Goal: Find specific page/section

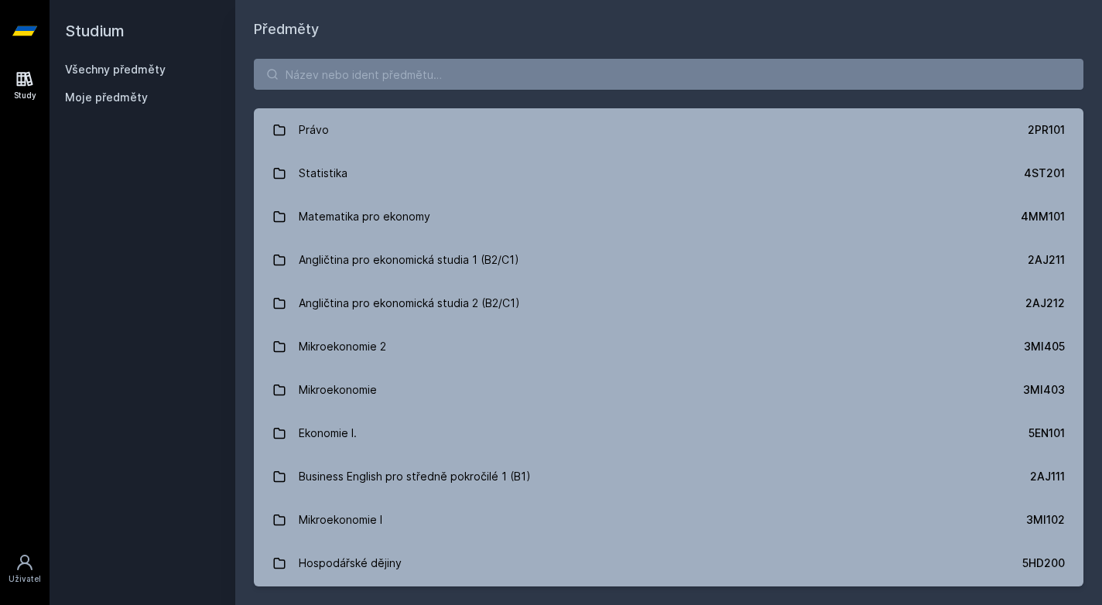
click at [769, 12] on div "Předměty Právo 2PR101 Statistika 4ST201 Matematika pro ekonomy 4MM101 Angličtin…" at bounding box center [668, 302] width 867 height 605
click at [545, 79] on input "search" at bounding box center [669, 74] width 830 height 31
paste input "4IT485"
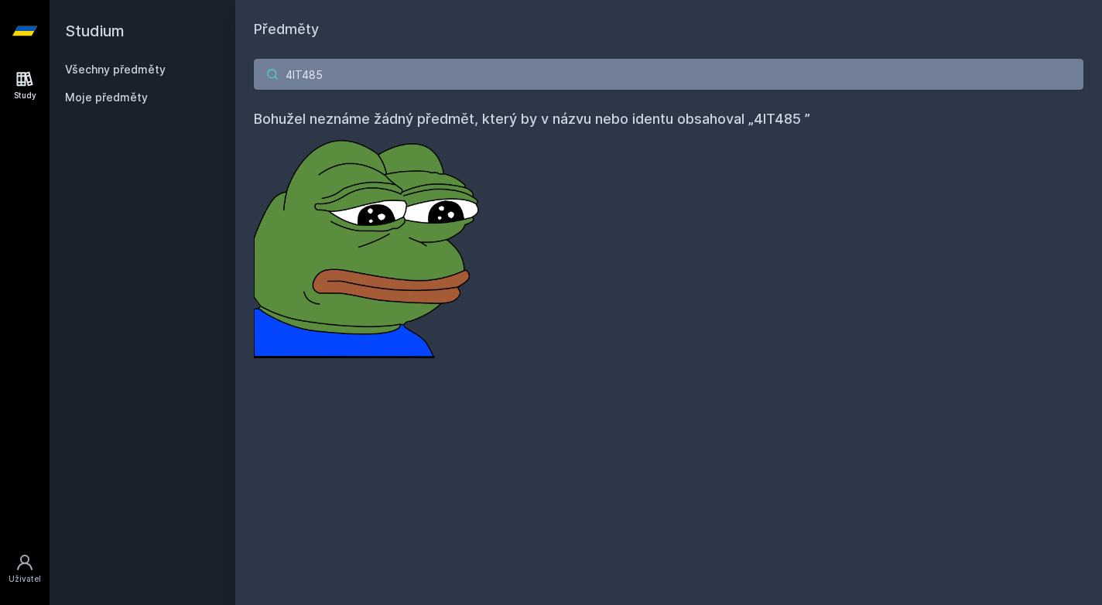
type input "4IT485"
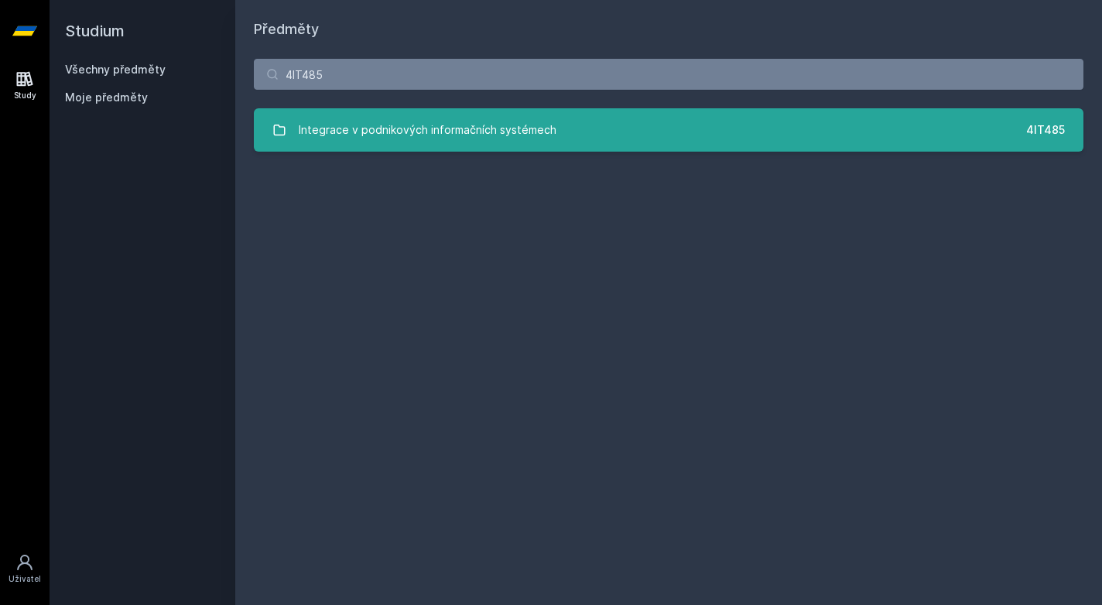
click at [614, 139] on link "Integrace v podnikových informačních systémech 4IT485" at bounding box center [669, 129] width 830 height 43
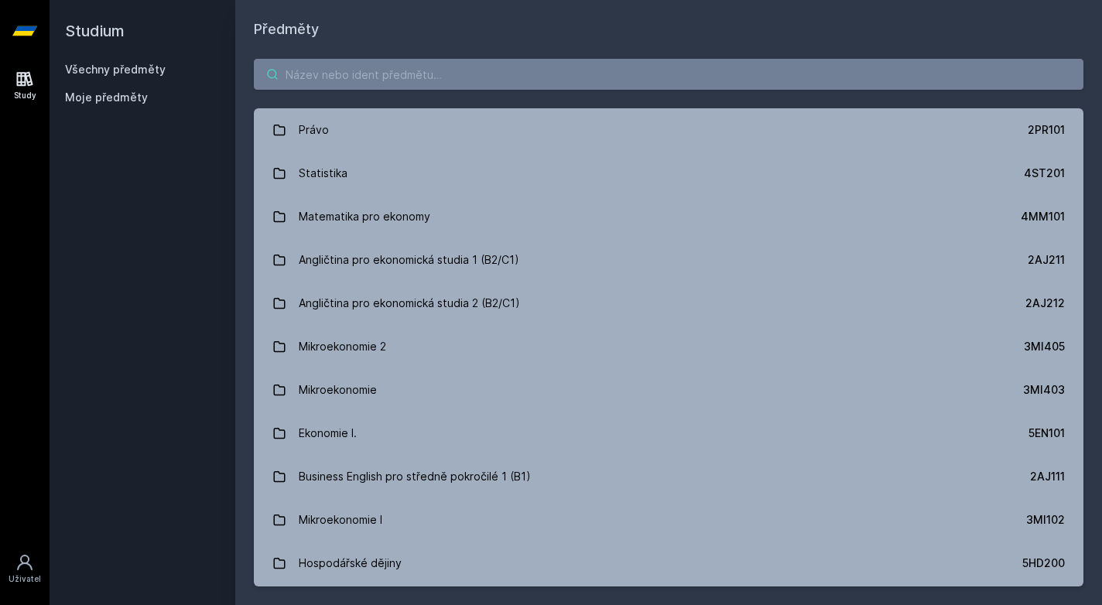
click at [309, 82] on input "search" at bounding box center [669, 74] width 830 height 31
paste input "4IT485"
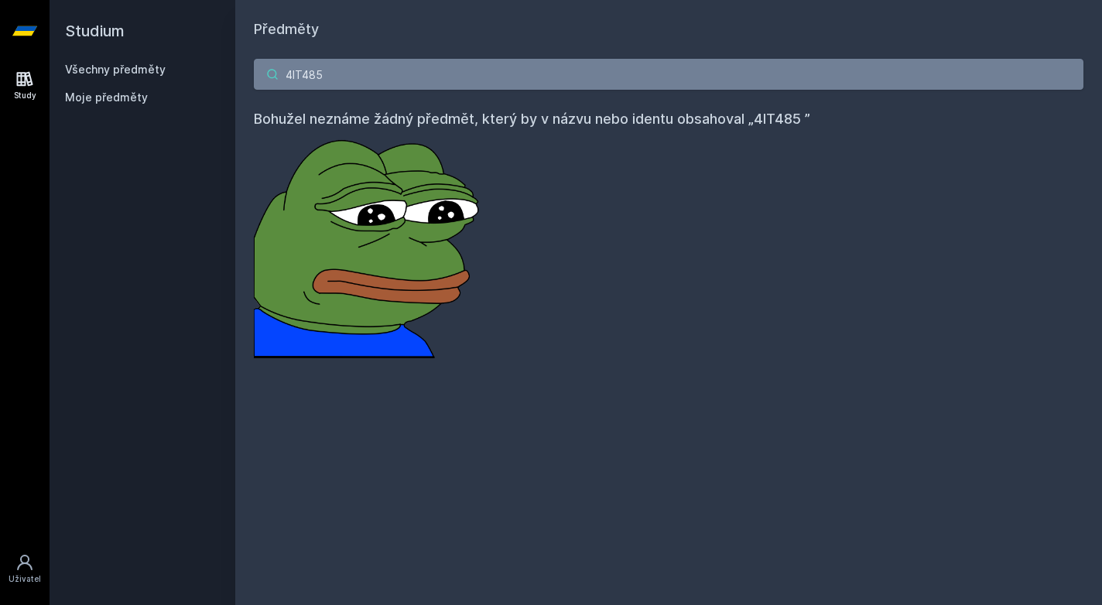
click at [309, 82] on input "4IT485" at bounding box center [669, 74] width 830 height 31
type input "4IT485"
